Goal: Check status: Check status

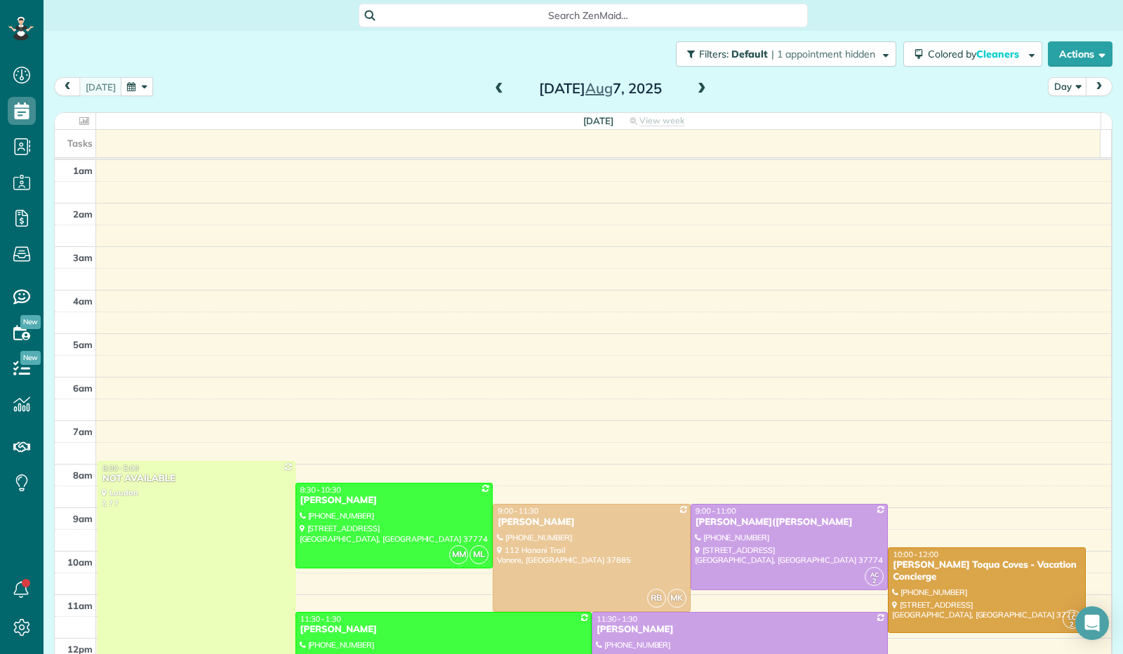
scroll to position [259, 0]
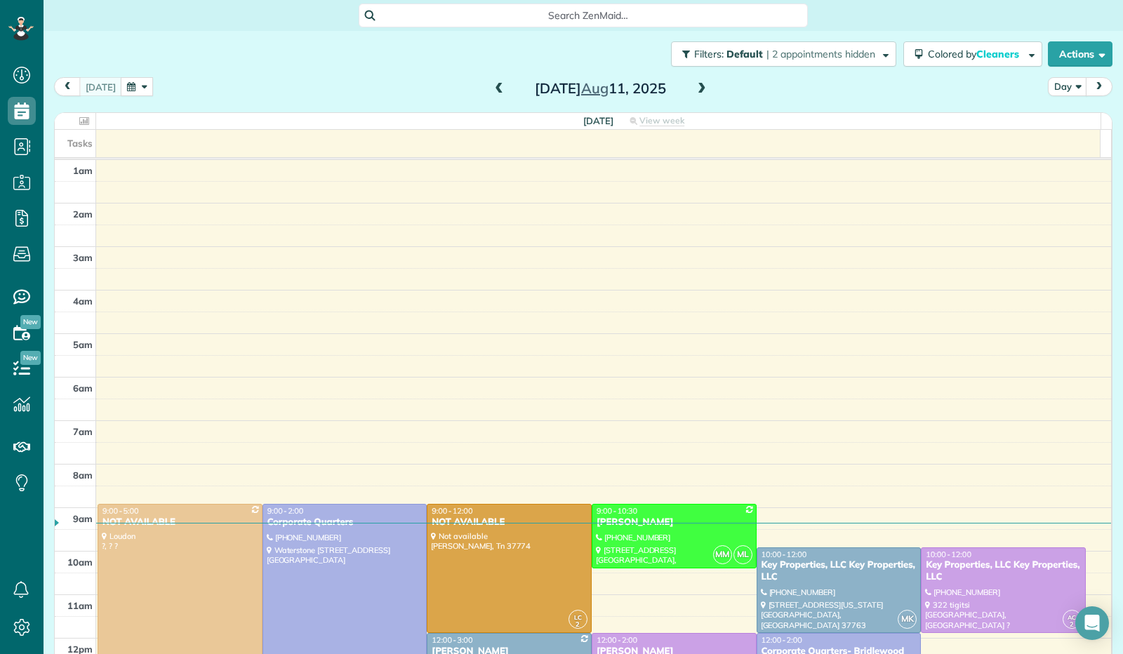
scroll to position [259, 0]
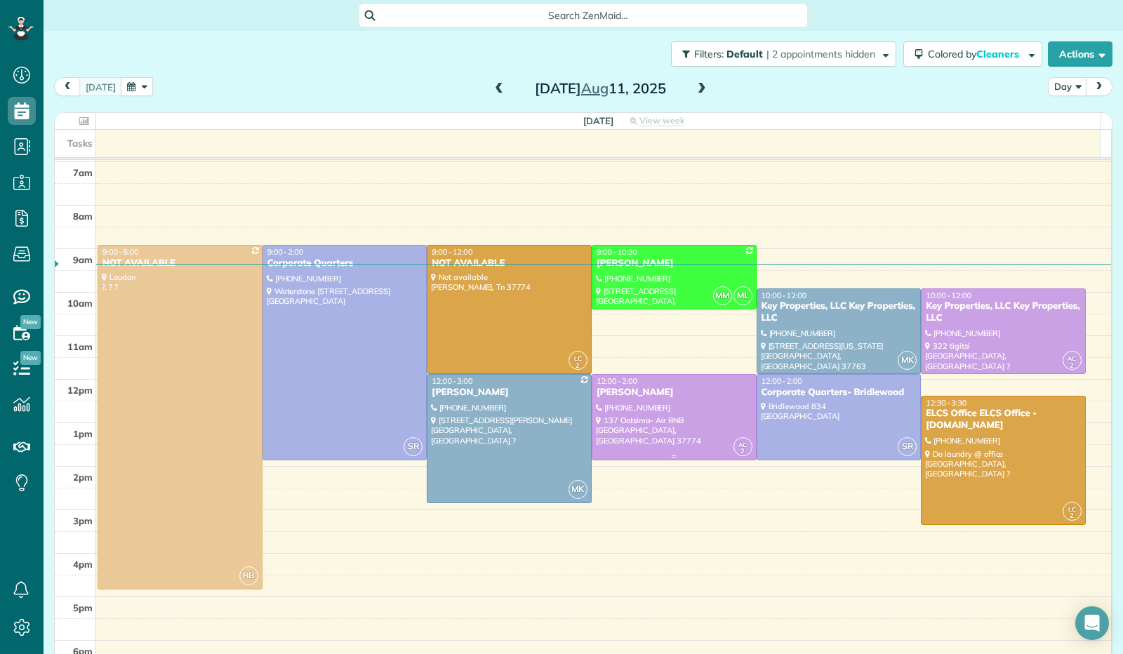
click at [686, 407] on div at bounding box center [673, 417] width 163 height 85
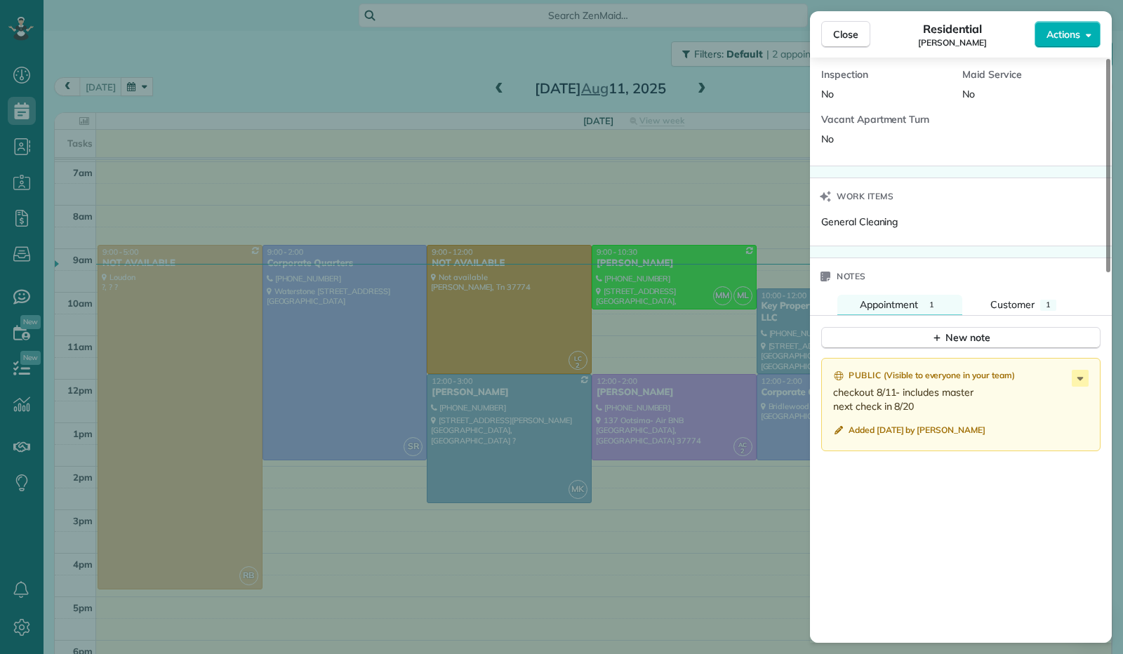
scroll to position [914, 0]
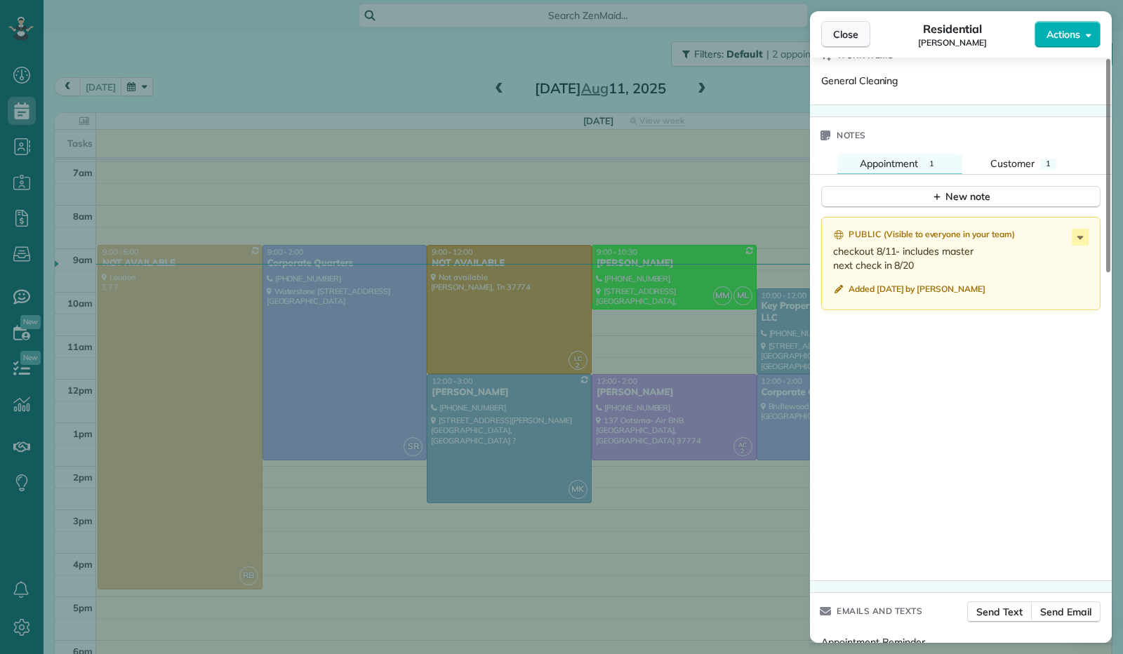
click at [852, 41] on button "Close" at bounding box center [845, 34] width 49 height 27
